Goal: Task Accomplishment & Management: Manage account settings

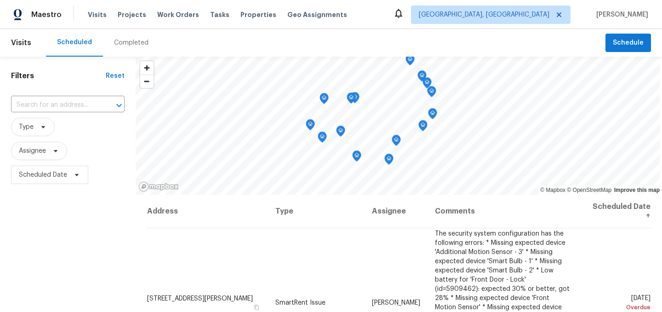
scroll to position [131, 0]
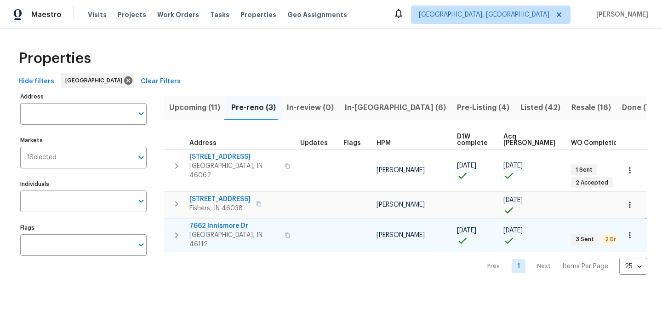
click at [210, 221] on span "7662 Innismore Dr" at bounding box center [234, 225] width 90 height 9
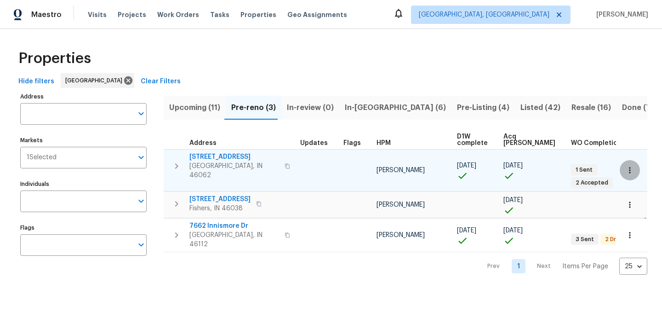
click at [629, 166] on icon "button" at bounding box center [630, 170] width 9 height 9
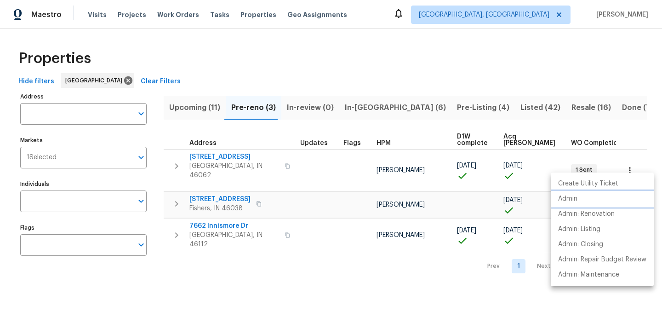
click at [602, 204] on li "Admin" at bounding box center [602, 198] width 103 height 15
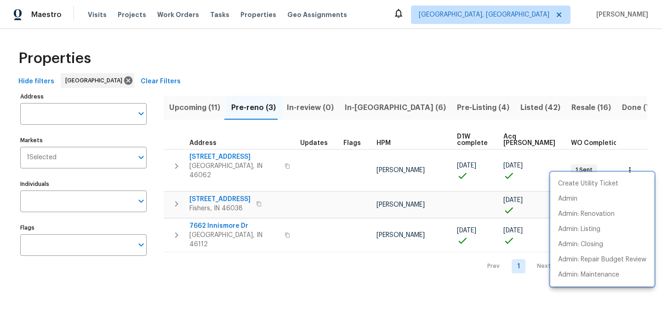
click at [308, 270] on div at bounding box center [331, 156] width 662 height 312
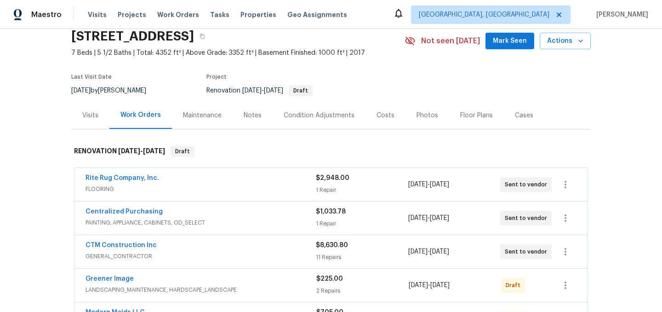
scroll to position [38, 0]
click at [127, 245] on link "CTM Construction Inc" at bounding box center [121, 244] width 71 height 6
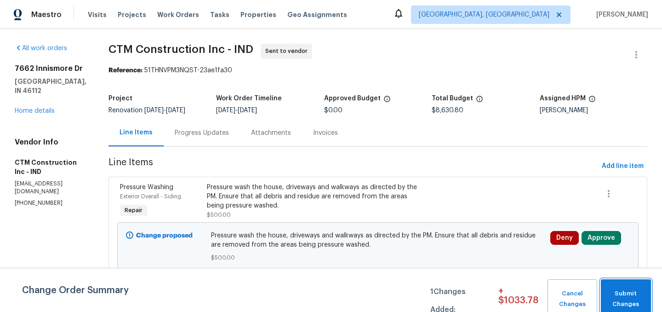
click at [635, 295] on span "Submit Changes" at bounding box center [626, 298] width 41 height 21
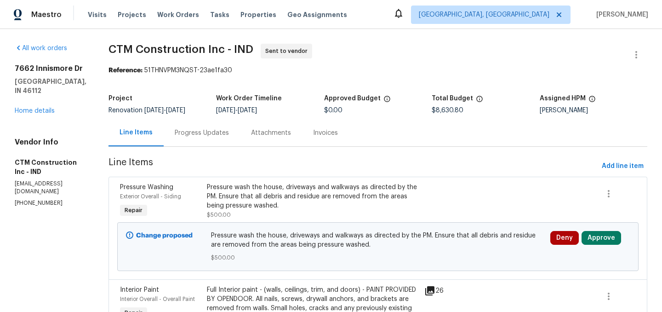
click at [202, 135] on div "Progress Updates" at bounding box center [202, 132] width 54 height 9
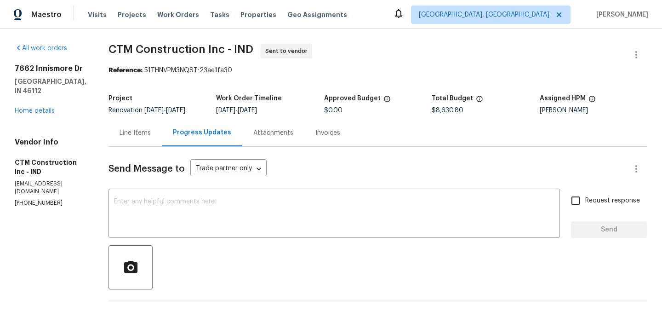
click at [141, 136] on div "Line Items" at bounding box center [135, 132] width 31 height 9
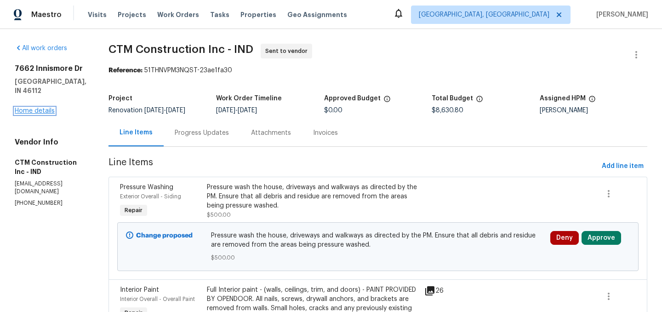
click at [39, 108] on link "Home details" at bounding box center [35, 111] width 40 height 6
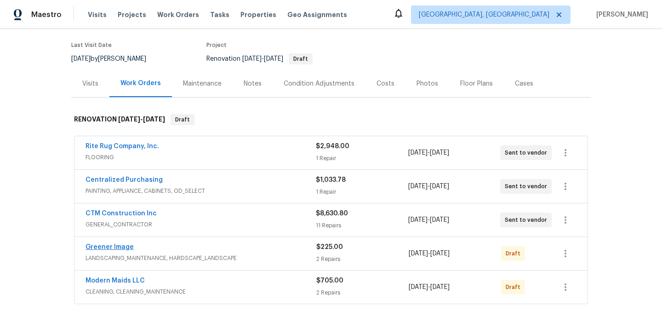
scroll to position [65, 0]
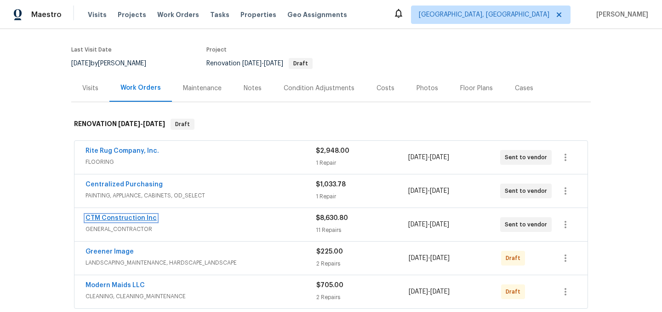
click at [119, 215] on link "CTM Construction Inc" at bounding box center [121, 218] width 71 height 6
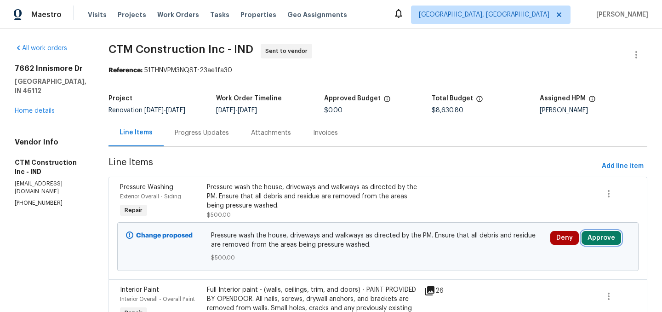
click at [616, 242] on button "Approve" at bounding box center [602, 238] width 40 height 14
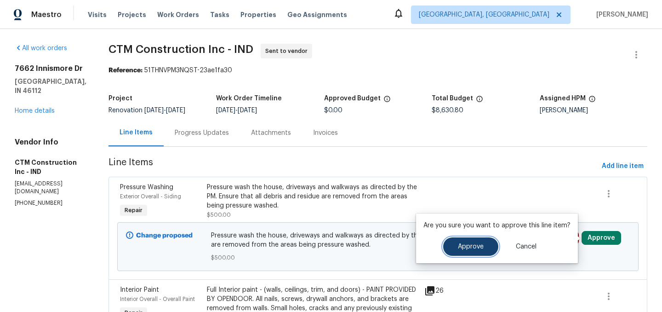
click at [463, 249] on span "Approve" at bounding box center [471, 246] width 26 height 7
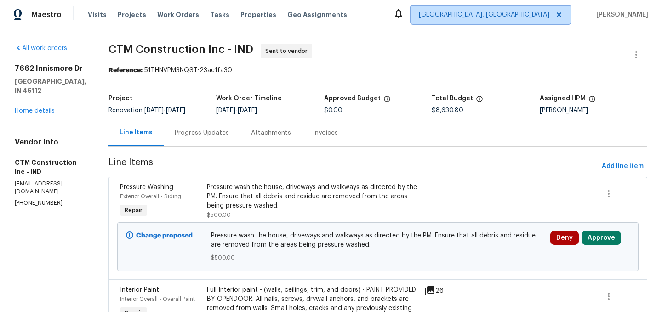
click at [522, 12] on span "[GEOGRAPHIC_DATA], [GEOGRAPHIC_DATA]" at bounding box center [484, 14] width 131 height 9
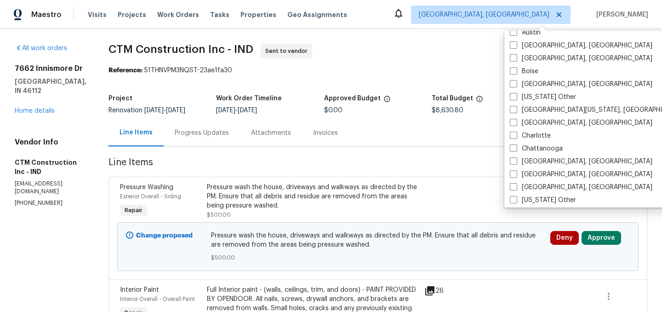
scroll to position [116, 0]
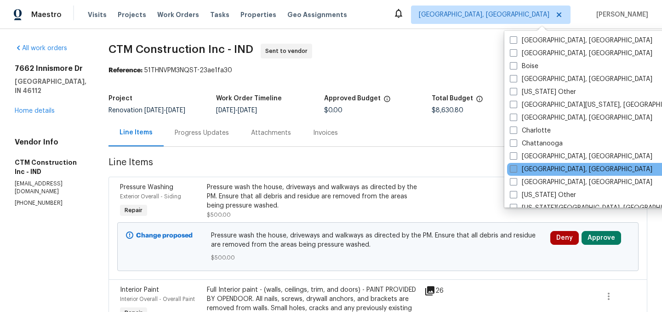
click at [515, 170] on span at bounding box center [513, 168] width 7 height 7
click at [515, 170] on input "Cincinnati, OH" at bounding box center [513, 168] width 6 height 6
checkbox input "true"
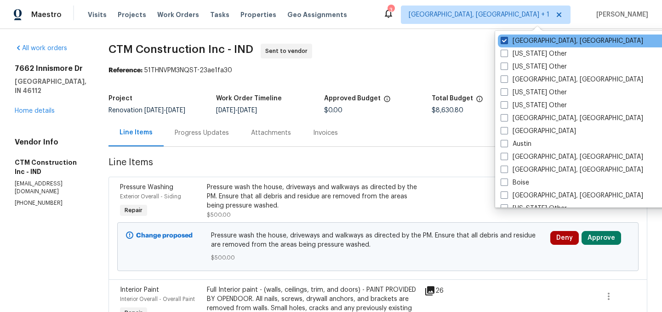
click at [505, 41] on span at bounding box center [504, 40] width 7 height 7
click at [505, 41] on input "[GEOGRAPHIC_DATA], [GEOGRAPHIC_DATA]" at bounding box center [504, 39] width 6 height 6
checkbox input "false"
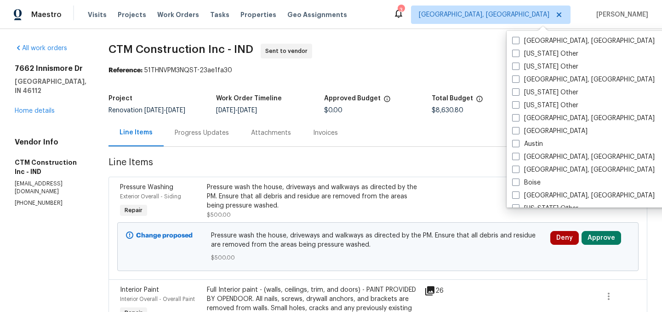
click at [396, 60] on span "CTM Construction Inc - IND Sent to vendor" at bounding box center [367, 55] width 517 height 22
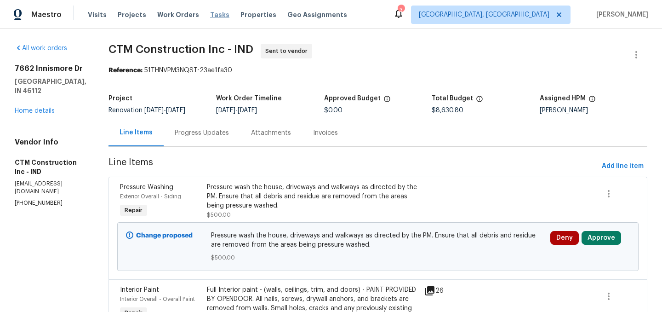
click at [210, 11] on span "Tasks" at bounding box center [219, 14] width 19 height 6
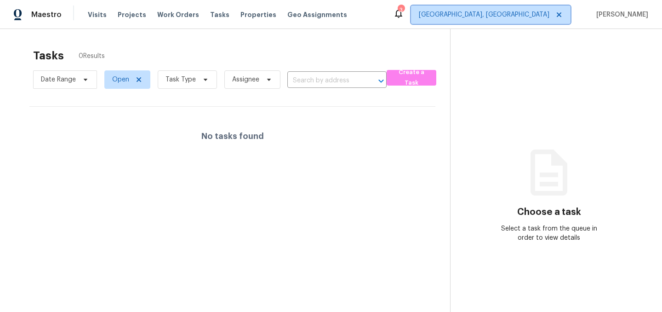
click at [532, 16] on span "Cincinnati, OH" at bounding box center [484, 14] width 131 height 9
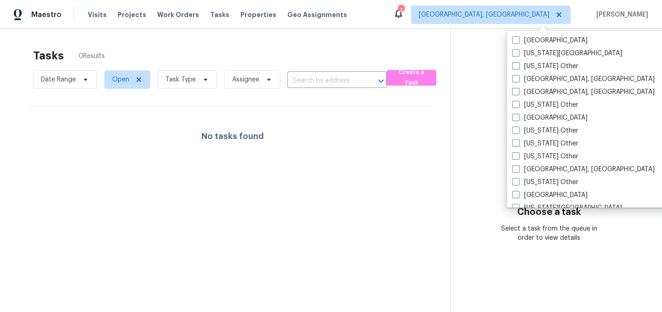
scroll to position [400, 0]
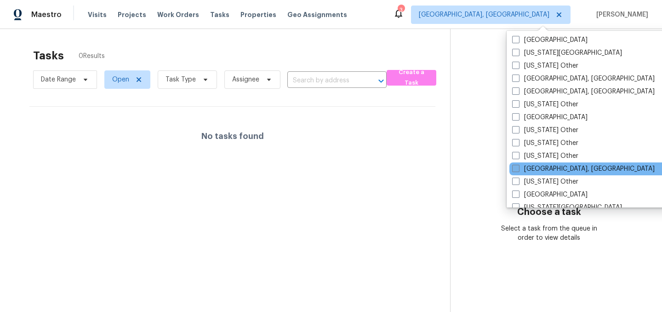
click at [517, 168] on span at bounding box center [515, 168] width 7 height 7
click at [517, 168] on input "[GEOGRAPHIC_DATA], [GEOGRAPHIC_DATA]" at bounding box center [515, 167] width 6 height 6
checkbox input "true"
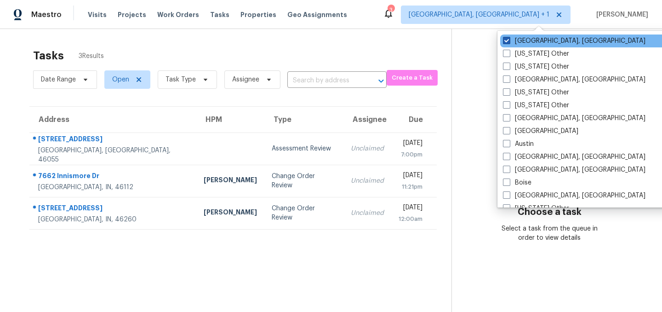
click at [507, 40] on span at bounding box center [506, 40] width 7 height 7
click at [507, 40] on input "Cincinnati, OH" at bounding box center [506, 39] width 6 height 6
checkbox input "false"
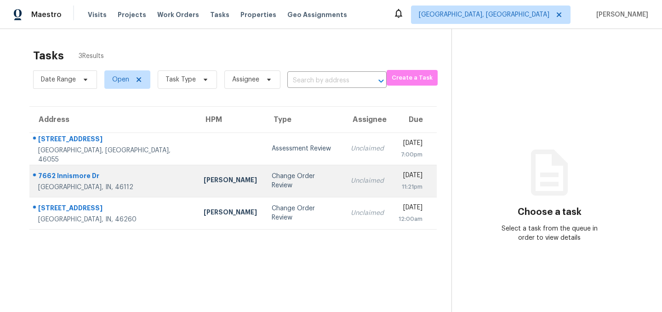
click at [272, 181] on div "Change Order Review" at bounding box center [304, 181] width 64 height 18
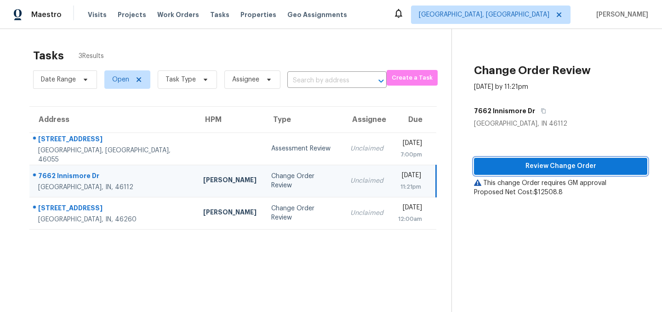
click at [547, 166] on span "Review Change Order" at bounding box center [561, 166] width 159 height 11
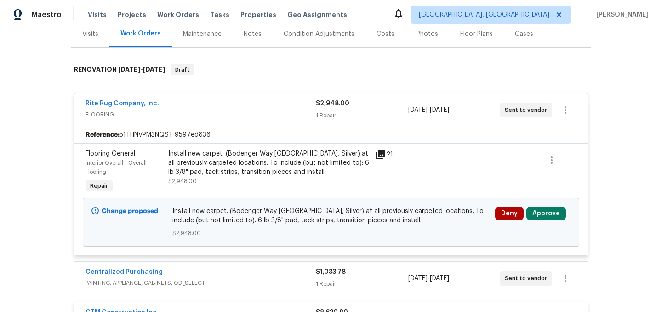
scroll to position [120, 0]
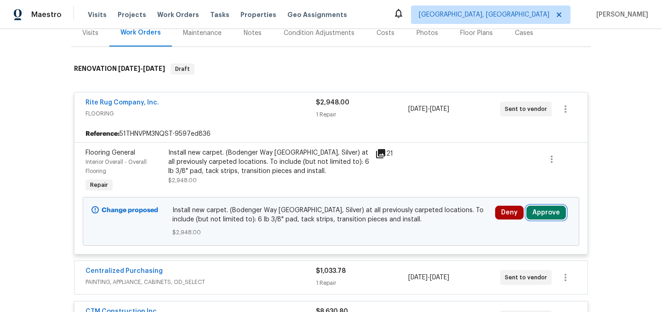
click at [549, 216] on button "Approve" at bounding box center [547, 213] width 40 height 14
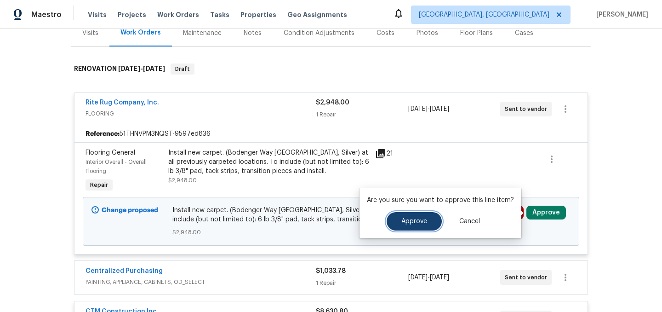
click at [402, 224] on span "Approve" at bounding box center [415, 221] width 26 height 7
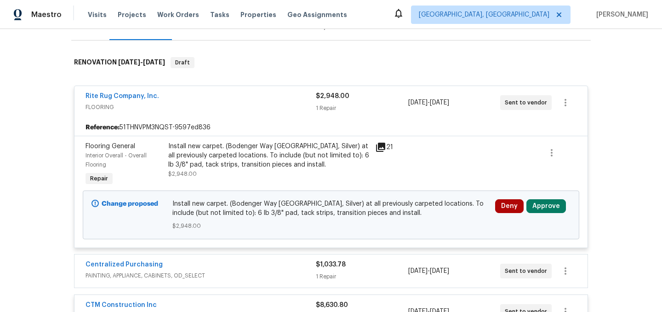
scroll to position [0, 0]
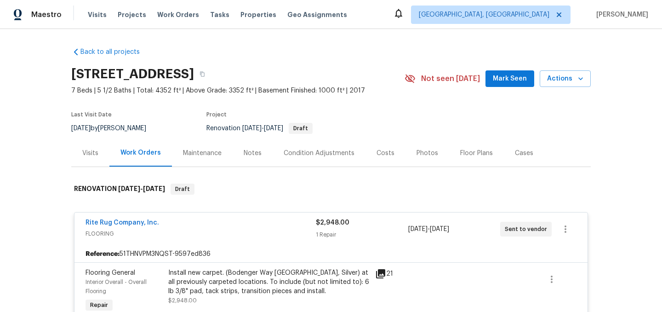
click at [230, 224] on div "Rite Rug Company, Inc." at bounding box center [201, 223] width 230 height 11
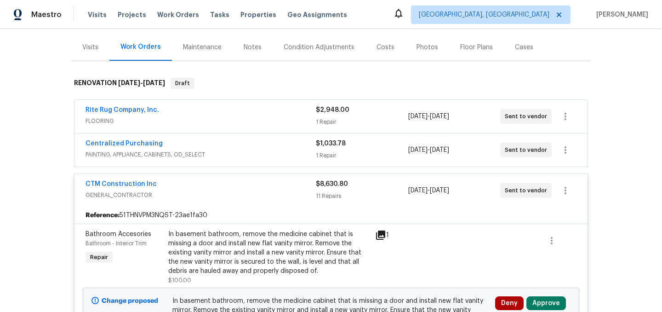
scroll to position [183, 0]
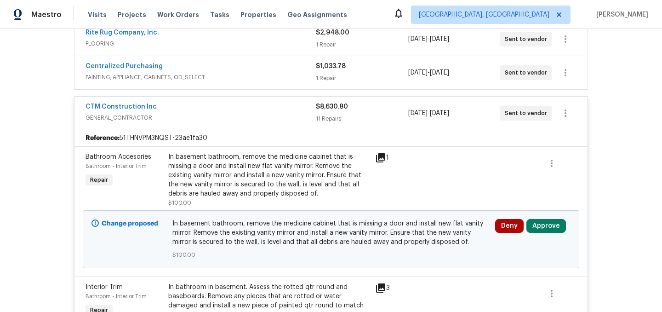
click at [230, 115] on span "GENERAL_CONTRACTOR" at bounding box center [201, 117] width 230 height 9
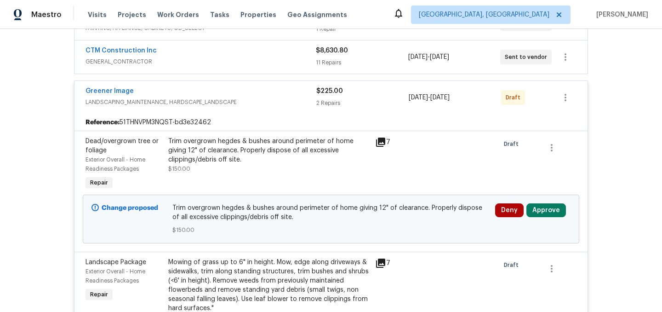
scroll to position [234, 0]
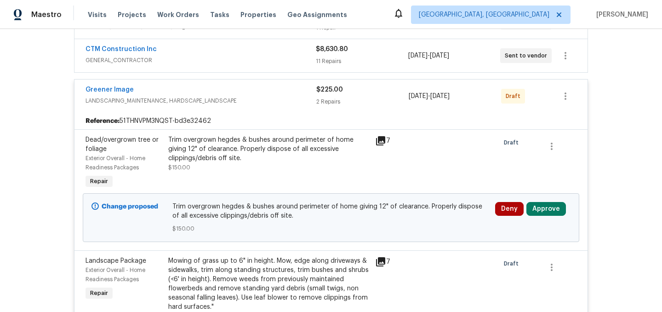
click at [272, 88] on div "Greener Image" at bounding box center [201, 90] width 231 height 11
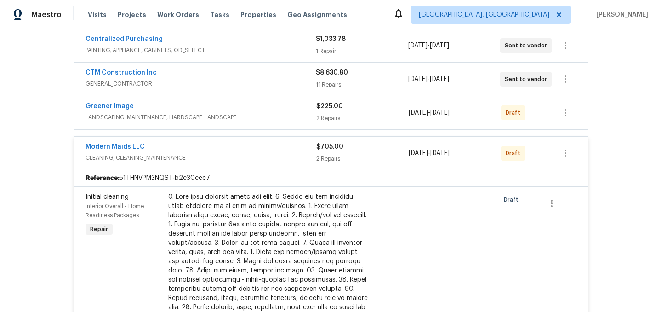
click at [240, 149] on div "Modern Maids LLC" at bounding box center [201, 147] width 231 height 11
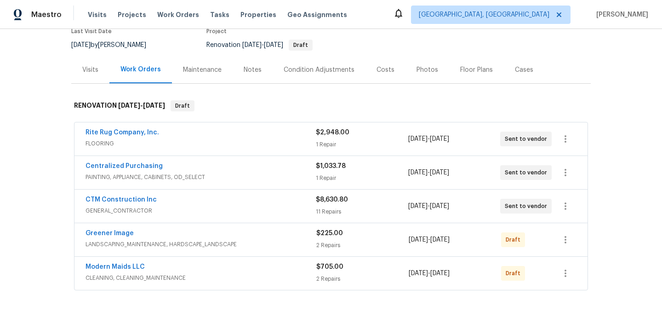
scroll to position [0, 0]
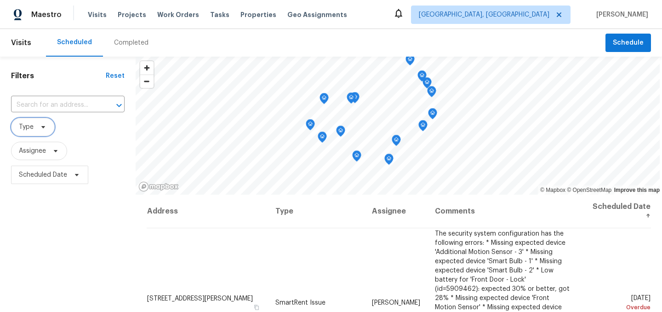
click at [42, 128] on icon at bounding box center [43, 126] width 7 height 7
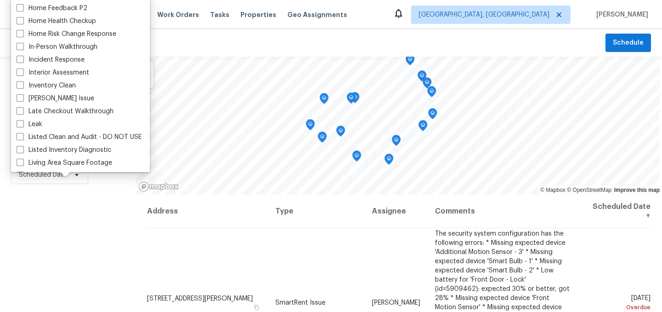
scroll to position [312, 0]
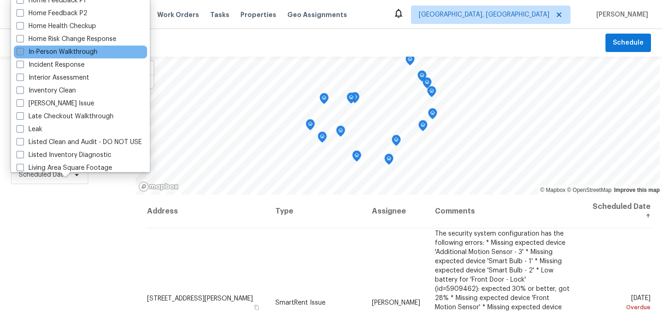
click at [66, 54] on label "In-Person Walkthrough" at bounding box center [57, 51] width 81 height 9
click at [23, 53] on input "In-Person Walkthrough" at bounding box center [20, 50] width 6 height 6
checkbox input "true"
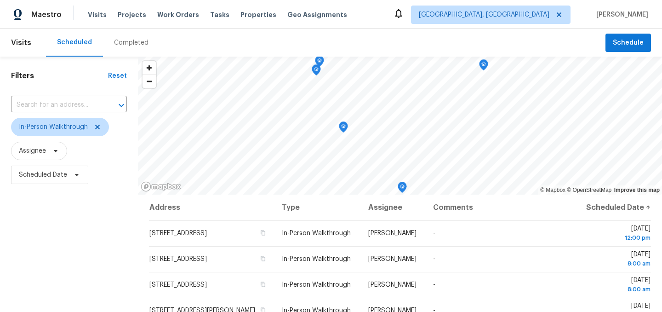
click at [72, 222] on div "Filters Reset ​ In-Person Walkthrough Assignee Scheduled Date" at bounding box center [69, 250] width 138 height 387
